Goal: Information Seeking & Learning: Learn about a topic

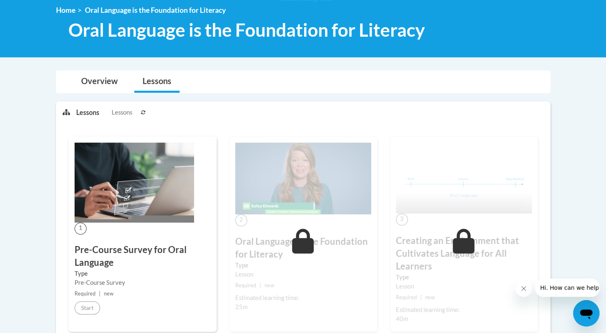
scroll to position [114, 0]
click at [88, 80] on link "Overview" at bounding box center [99, 82] width 53 height 22
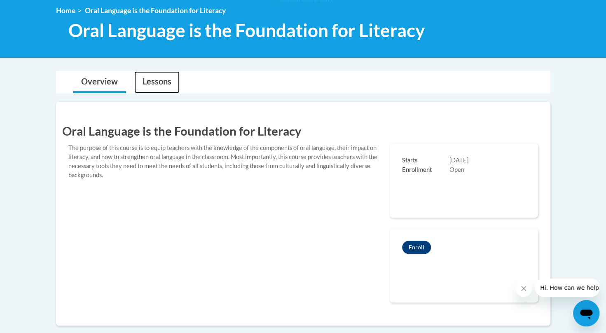
click at [153, 86] on link "Lessons" at bounding box center [156, 82] width 45 height 22
click at [105, 81] on link "Overview" at bounding box center [99, 82] width 53 height 22
click at [138, 80] on link "Lessons" at bounding box center [156, 82] width 45 height 22
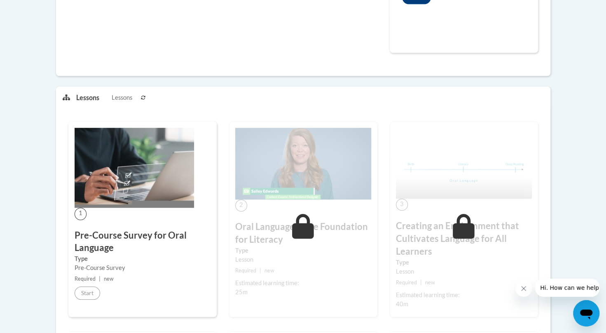
scroll to position [363, 0]
click at [123, 210] on div "1 Pre-Course Survey for Oral Language Type Pre-Course Survey Required | new Sta…" at bounding box center [142, 219] width 148 height 195
click at [81, 210] on span "1" at bounding box center [81, 214] width 12 height 12
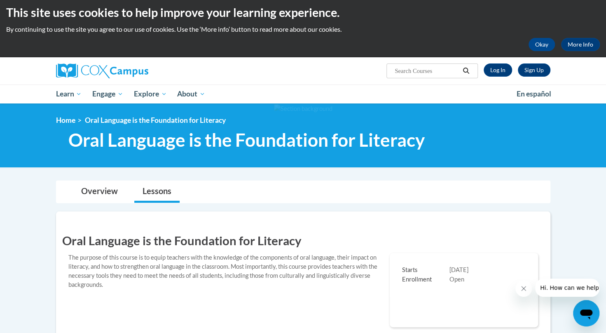
scroll to position [0, 0]
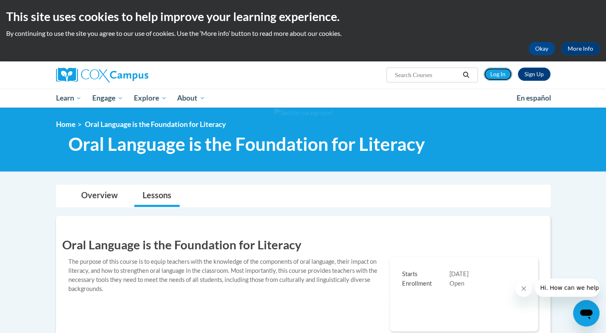
click at [505, 69] on link "Log In" at bounding box center [498, 74] width 28 height 13
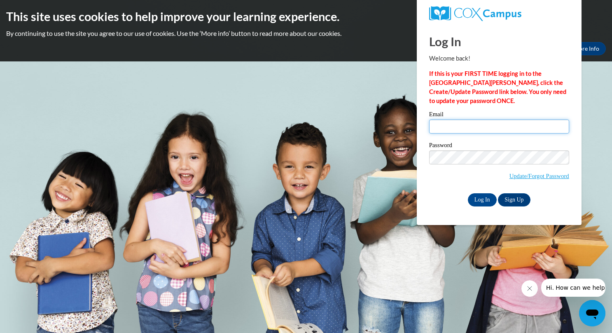
type input "Shannon_Forestell@student.uml.edu"
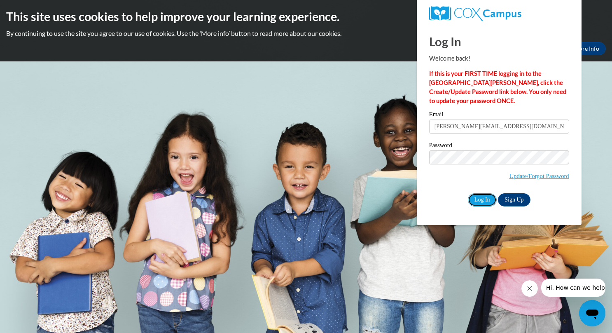
click at [481, 197] on input "Log In" at bounding box center [482, 199] width 29 height 13
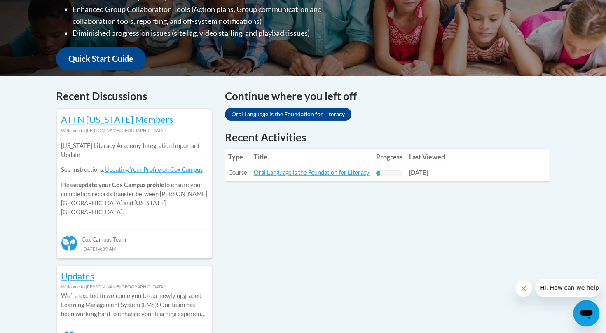
scroll to position [281, 0]
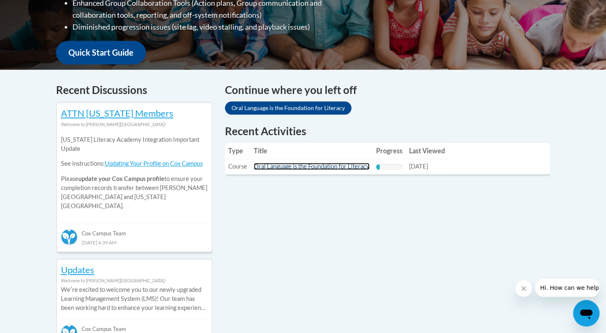
click at [323, 167] on link "Oral Language is the Foundation for Literacy" at bounding box center [312, 166] width 116 height 7
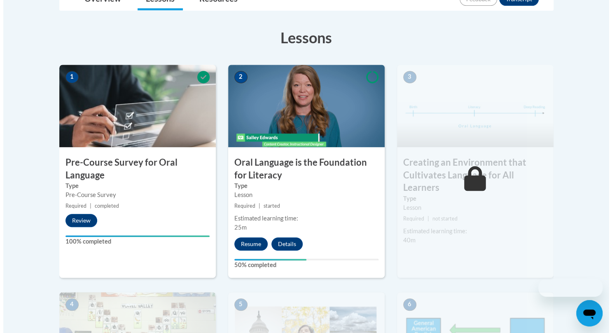
scroll to position [213, 0]
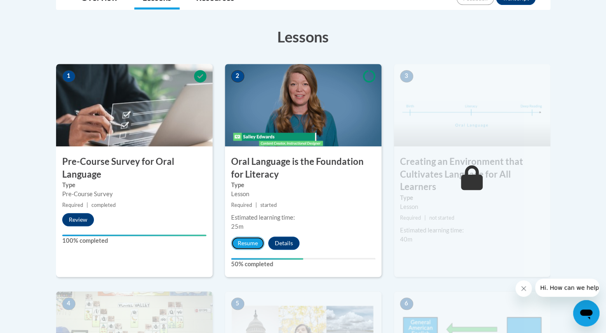
click at [247, 239] on button "Resume" at bounding box center [247, 242] width 33 height 13
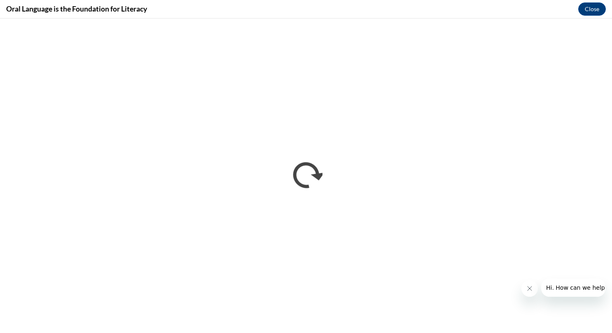
scroll to position [0, 0]
